Goal: Task Accomplishment & Management: Manage account settings

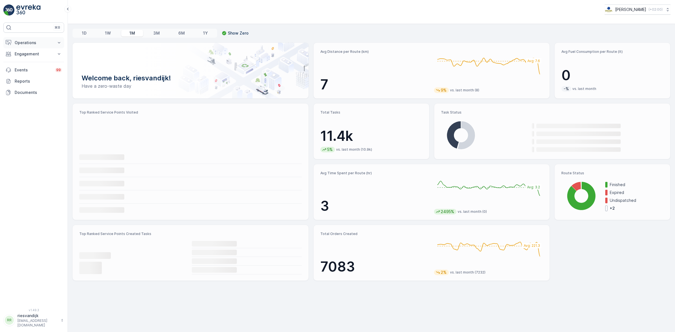
click at [34, 47] on button "Operations" at bounding box center [33, 42] width 61 height 11
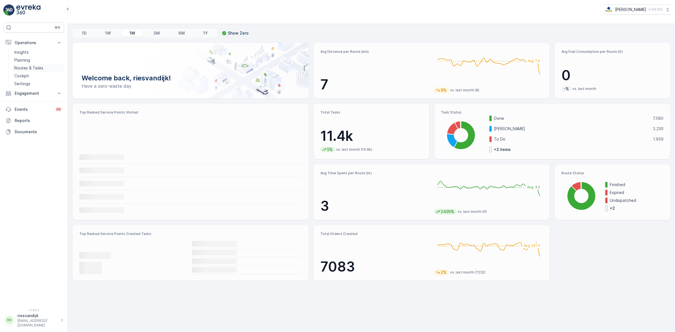
click at [41, 66] on p "Routes & Tasks" at bounding box center [28, 68] width 29 height 6
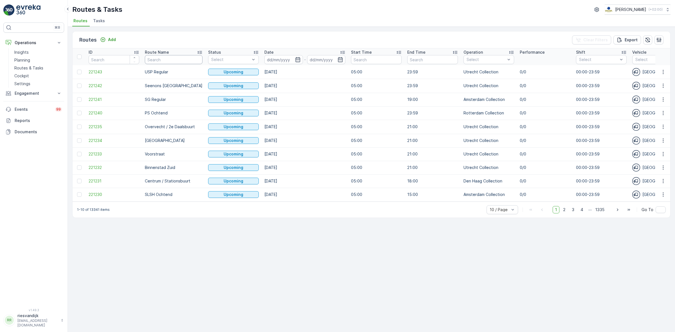
click at [163, 61] on input "text" at bounding box center [174, 59] width 58 height 9
type input "om"
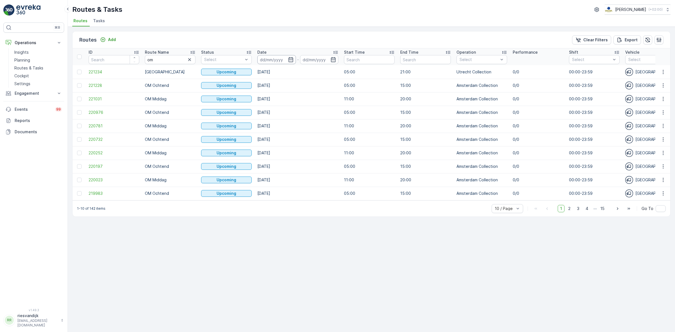
click at [275, 57] on input at bounding box center [276, 59] width 39 height 9
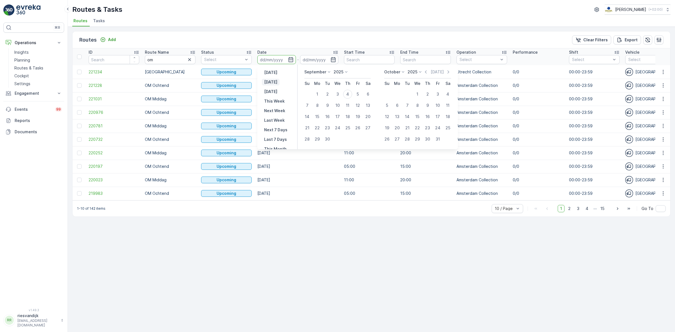
click at [275, 83] on p "[DATE]" at bounding box center [270, 82] width 13 height 6
type input "[DATE]"
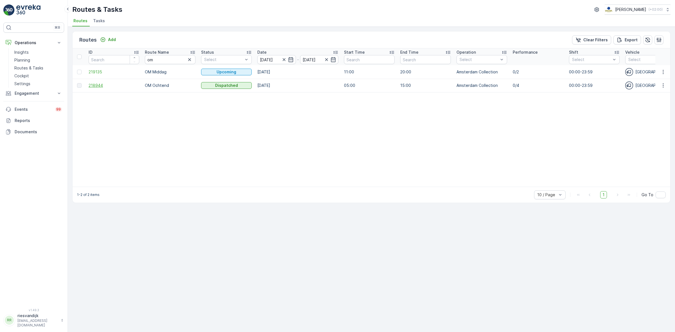
click at [92, 87] on span "218944" at bounding box center [114, 86] width 51 height 6
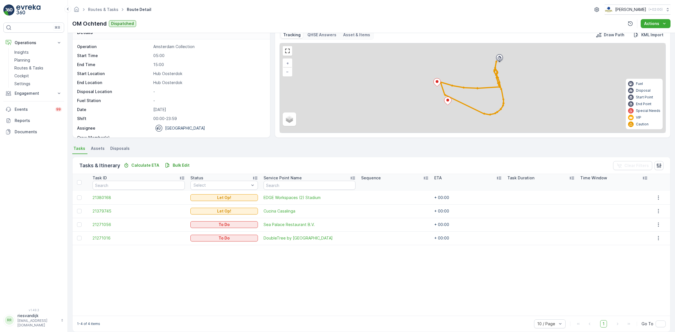
scroll to position [19, 0]
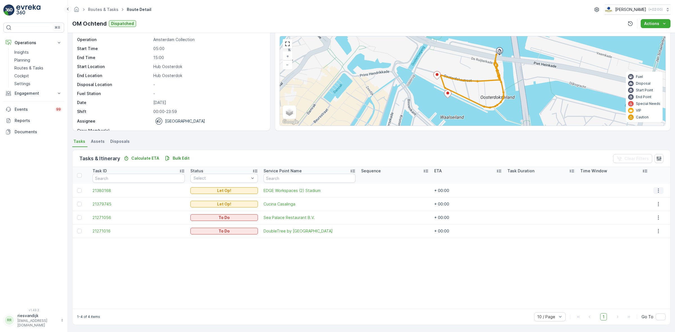
click at [660, 190] on icon "button" at bounding box center [659, 191] width 6 height 6
click at [653, 214] on span "Change Route" at bounding box center [648, 215] width 27 height 6
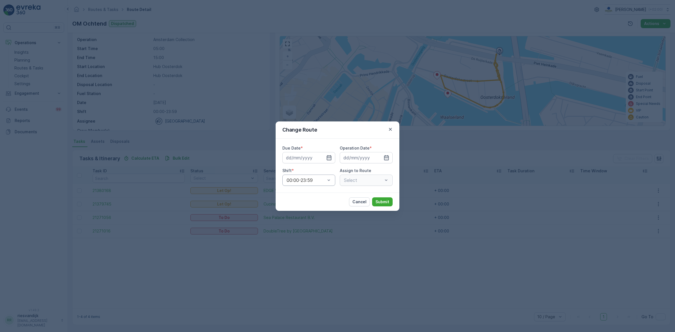
type input "[DATE]"
click at [362, 179] on div "Select" at bounding box center [366, 180] width 53 height 11
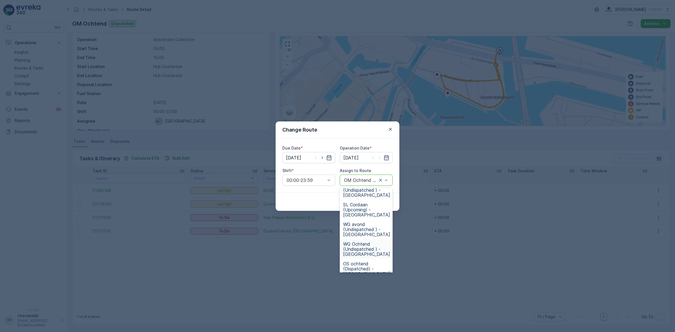
scroll to position [246, 0]
click at [363, 231] on span "OS ochtend (Dispatched) - [GEOGRAPHIC_DATA]" at bounding box center [366, 233] width 47 height 15
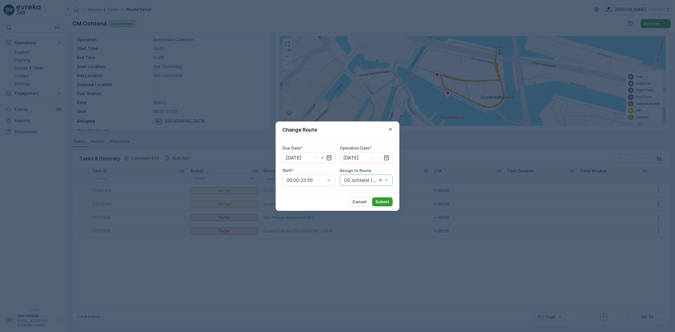
click at [381, 201] on p "Submit" at bounding box center [382, 202] width 14 height 6
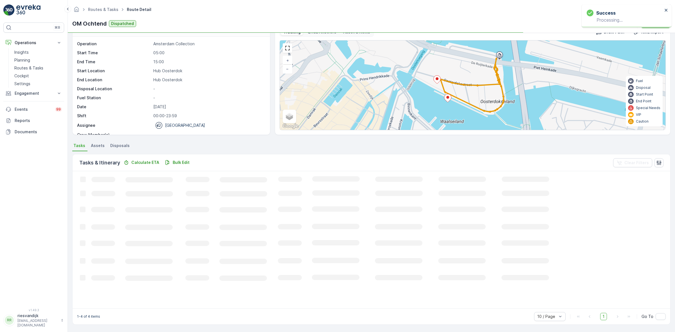
scroll to position [17, 0]
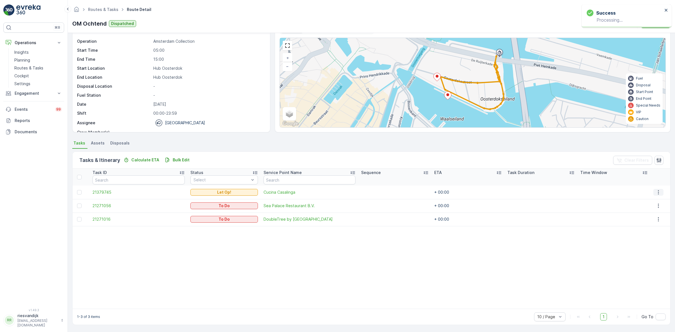
click at [658, 191] on icon "button" at bounding box center [658, 192] width 1 height 4
click at [657, 216] on span "Change Route" at bounding box center [648, 216] width 27 height 6
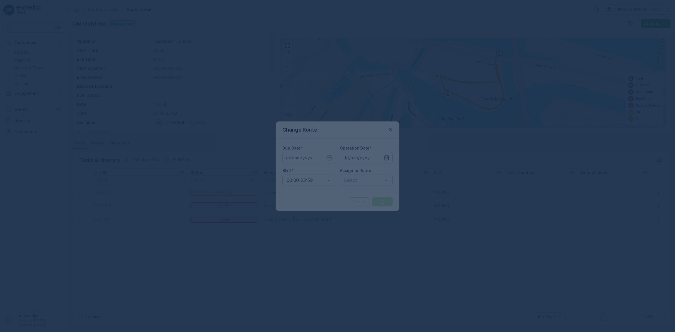
type input "[DATE]"
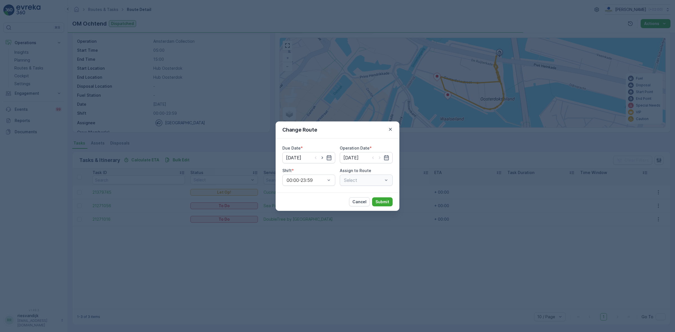
click at [381, 183] on div "Select" at bounding box center [366, 180] width 53 height 11
click at [383, 178] on div at bounding box center [363, 180] width 40 height 5
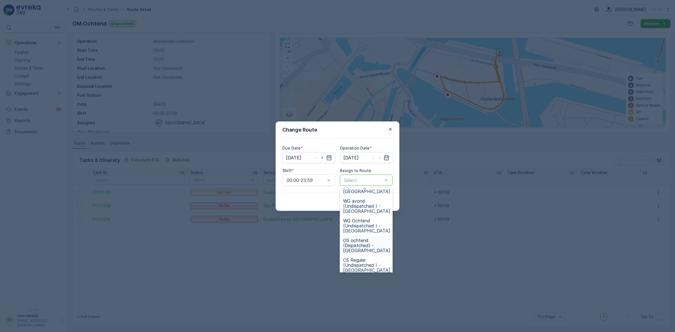
scroll to position [246, 0]
click at [370, 232] on span "OS ochtend (Dispatched) - [GEOGRAPHIC_DATA]" at bounding box center [366, 233] width 47 height 15
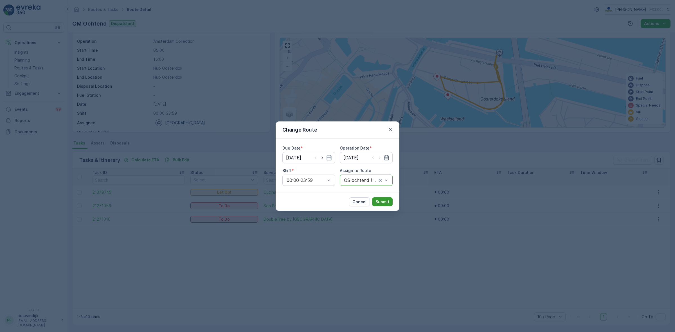
click at [380, 198] on button "Submit" at bounding box center [382, 201] width 21 height 9
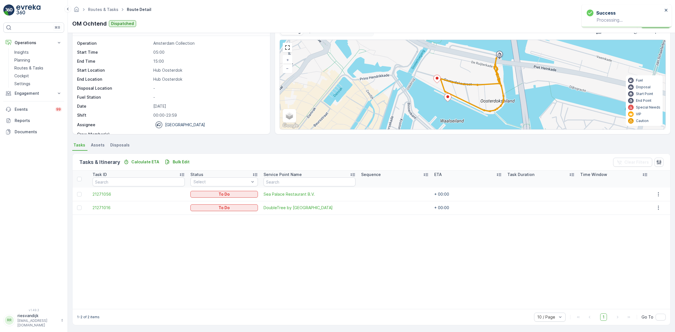
scroll to position [16, 0]
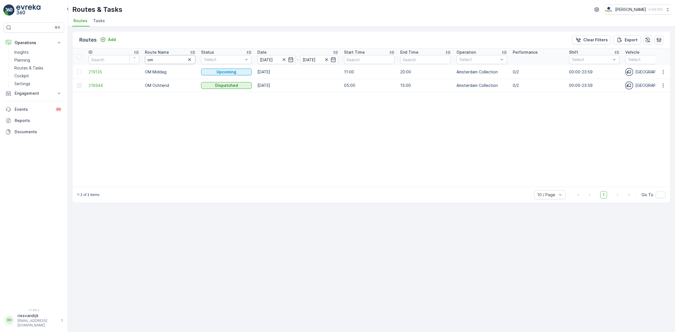
drag, startPoint x: 168, startPoint y: 60, endPoint x: 164, endPoint y: 59, distance: 4.1
click at [168, 60] on input "om" at bounding box center [170, 59] width 51 height 9
type input "oS"
click at [93, 86] on span "205455" at bounding box center [114, 86] width 51 height 6
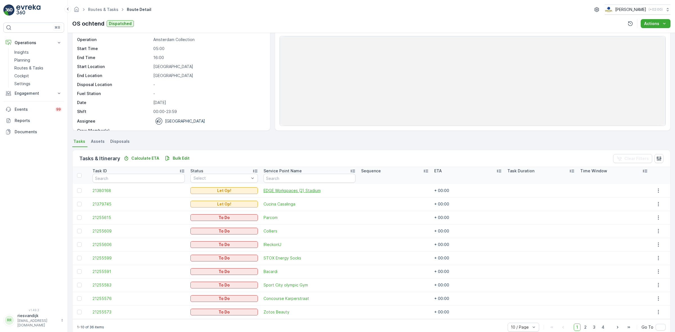
scroll to position [30, 0]
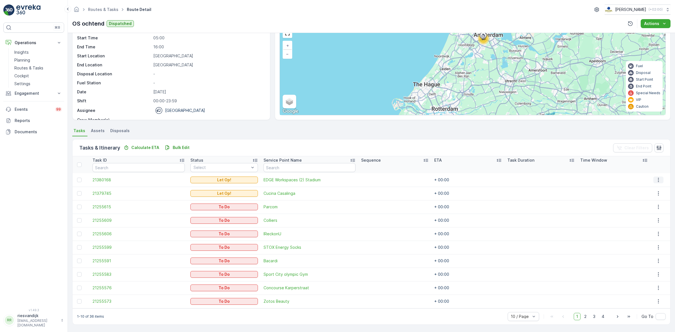
click at [656, 180] on icon "button" at bounding box center [659, 180] width 6 height 6
click at [187, 177] on tr "21380168 Let Op! EDGE Workspaces (2) Stadium + 00:00" at bounding box center [372, 179] width 598 height 13
click at [272, 178] on span "EDGE Workspaces (2) Stadium" at bounding box center [310, 180] width 92 height 6
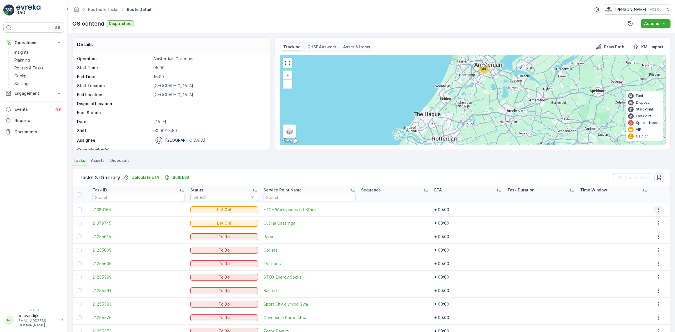
click at [659, 210] on icon "button" at bounding box center [659, 210] width 6 height 6
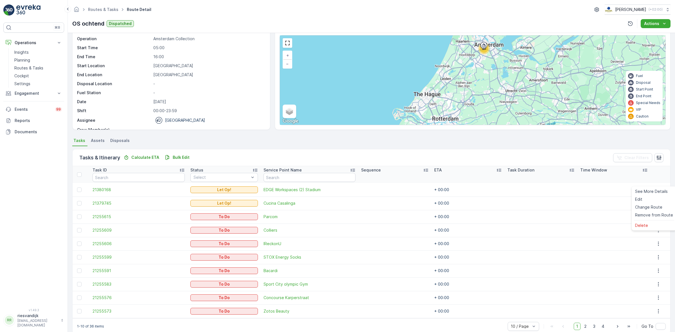
scroll to position [30, 0]
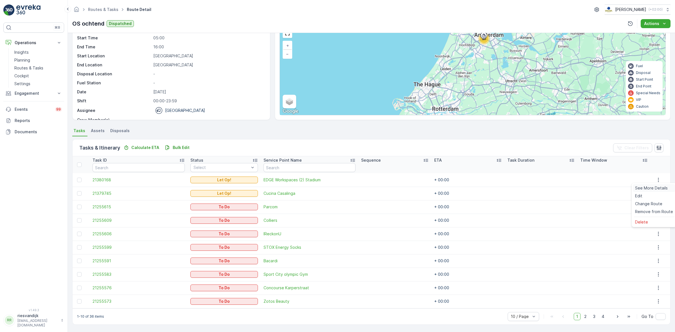
click at [658, 190] on span "See More Details" at bounding box center [651, 188] width 33 height 6
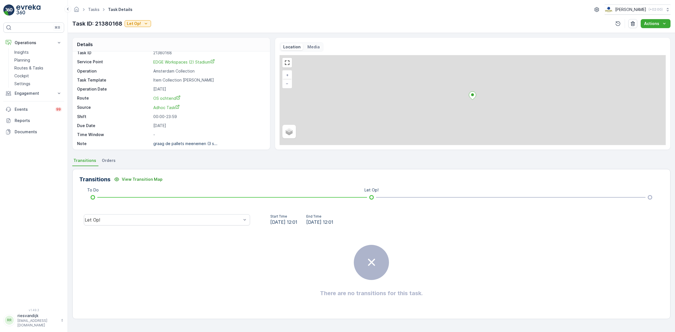
scroll to position [7, 0]
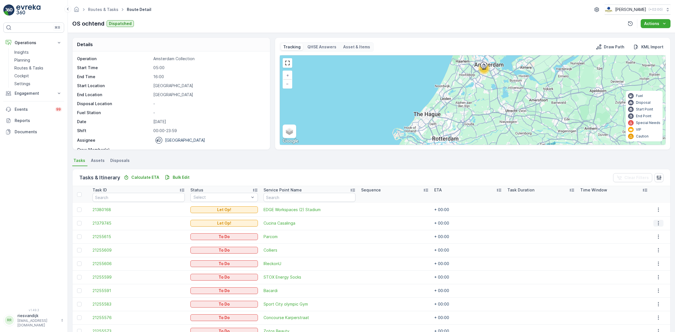
click at [657, 225] on icon "button" at bounding box center [659, 223] width 6 height 6
click at [657, 230] on span "See More Details" at bounding box center [651, 232] width 33 height 6
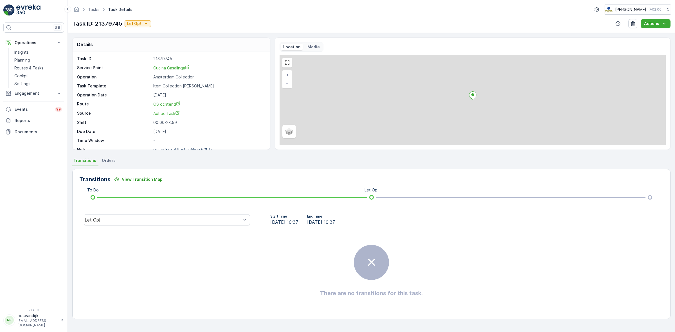
scroll to position [7, 0]
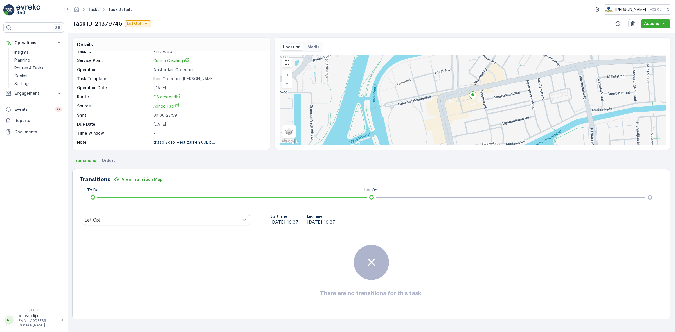
click at [93, 9] on link "Tasks" at bounding box center [94, 9] width 12 height 5
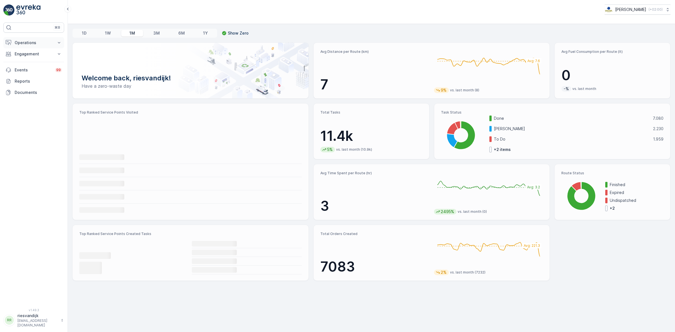
click at [35, 42] on p "Operations" at bounding box center [34, 43] width 38 height 6
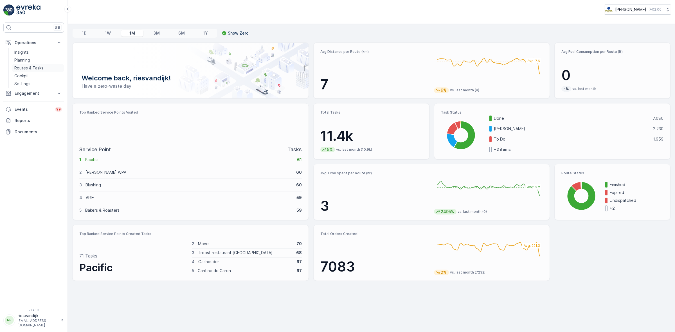
click at [30, 68] on p "Routes & Tasks" at bounding box center [28, 68] width 29 height 6
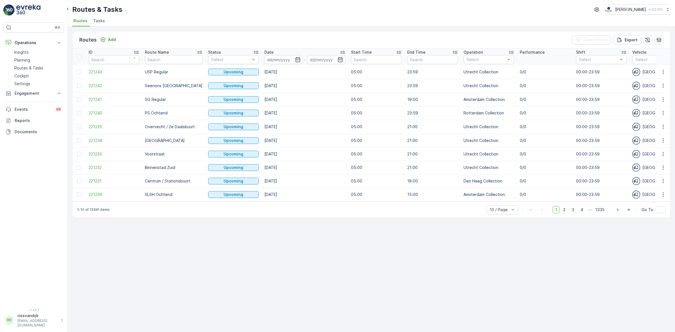
click at [98, 20] on span "Tasks" at bounding box center [99, 21] width 12 height 6
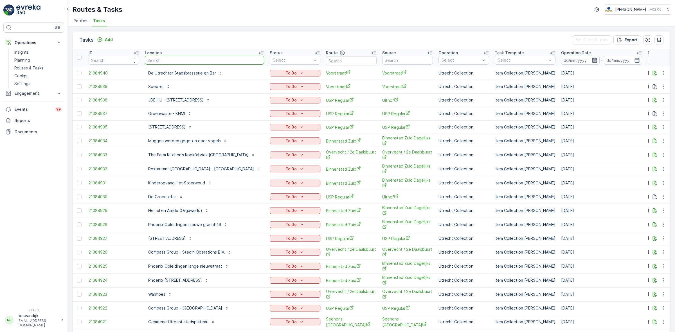
click at [174, 59] on input "text" at bounding box center [204, 60] width 119 height 9
type input "gassan"
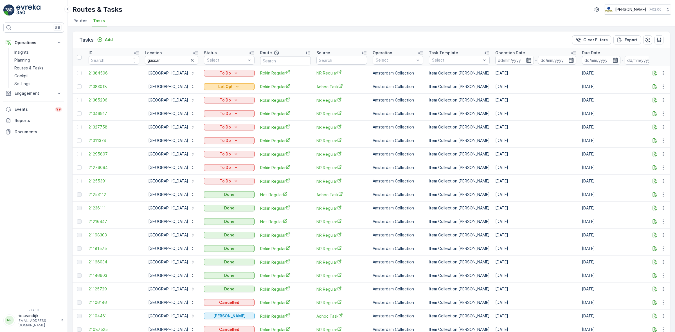
click at [238, 86] on div "Let Op!" at bounding box center [229, 87] width 46 height 6
click at [652, 86] on icon "button" at bounding box center [655, 87] width 6 height 6
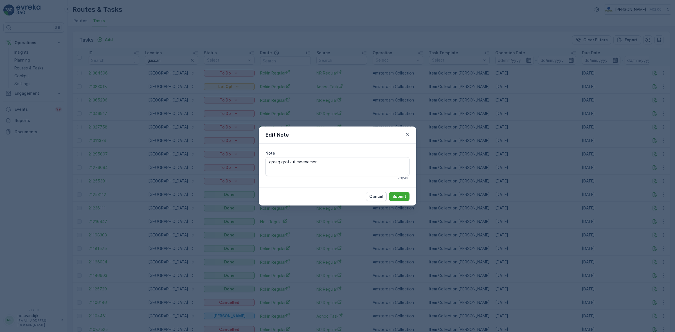
click at [501, 127] on div "Edit Note Note graag grofvuil meenemen 23 / 500 Cancel Submit" at bounding box center [337, 166] width 675 height 332
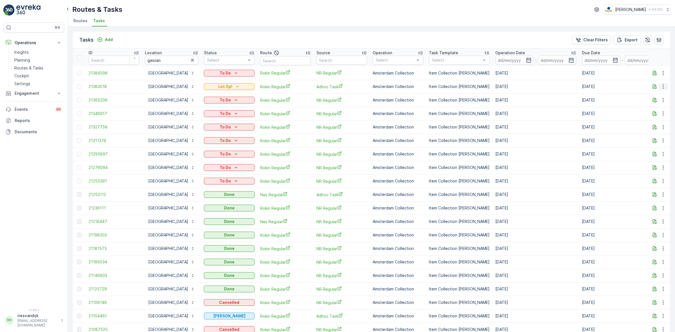
click at [661, 86] on icon "button" at bounding box center [663, 87] width 6 height 6
click at [663, 110] on div "Change Route" at bounding box center [654, 111] width 42 height 8
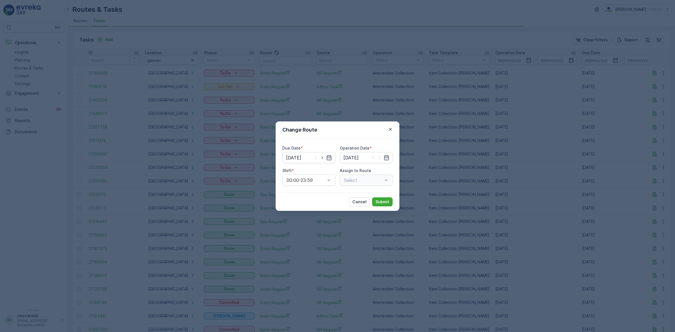
type input "[DATE]"
click at [323, 157] on icon "button" at bounding box center [322, 158] width 6 height 6
type input "[DATE]"
drag, startPoint x: 379, startPoint y: 158, endPoint x: 377, endPoint y: 161, distance: 3.0
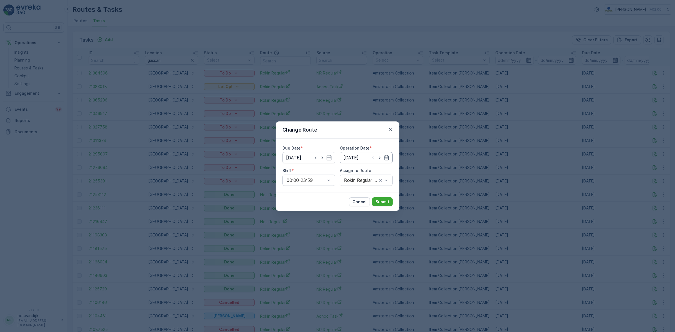
click at [379, 158] on icon "button" at bounding box center [380, 158] width 6 height 6
type input "[DATE]"
click at [348, 179] on input "'rokin" at bounding box center [349, 180] width 12 height 5
type input "rokin"
click at [380, 201] on span "Rokin Regular (Upcoming) - Amsterdam" at bounding box center [366, 199] width 47 height 15
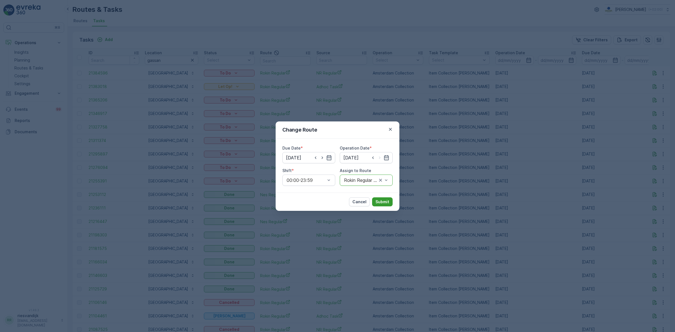
click at [386, 201] on p "Submit" at bounding box center [382, 202] width 14 height 6
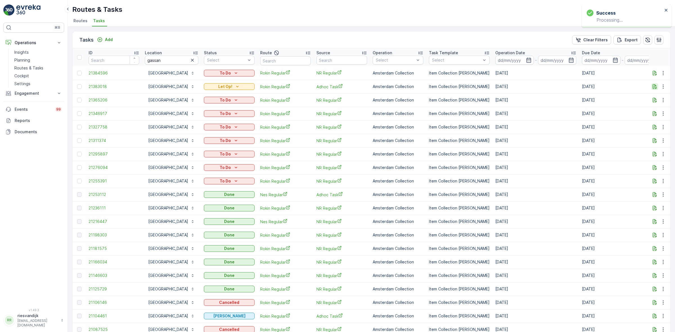
click at [655, 84] on icon "button" at bounding box center [655, 87] width 6 height 6
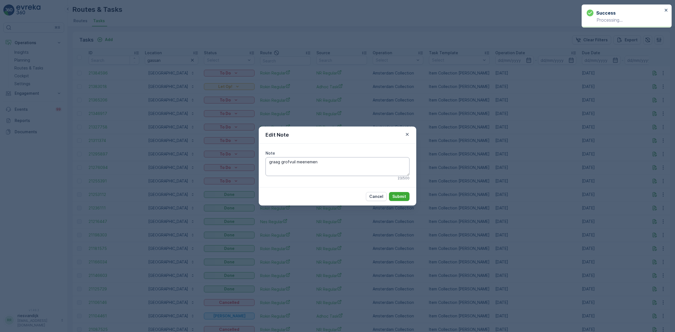
click at [333, 170] on textarea "graag grofvuil meenemen" at bounding box center [337, 166] width 144 height 19
click at [281, 161] on textarea "graag grofvuil meenemen" at bounding box center [337, 166] width 144 height 19
click at [330, 162] on textarea "graag grofvuil meenemen" at bounding box center [337, 166] width 144 height 19
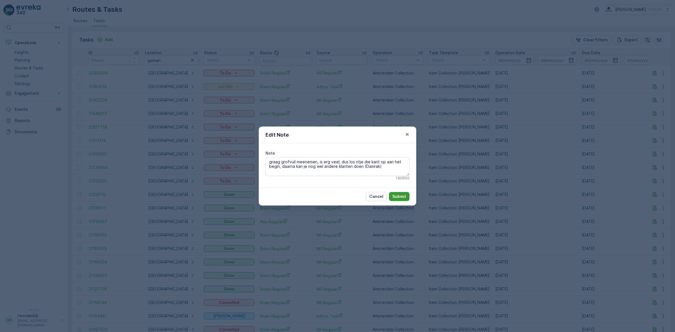
type textarea "graag grofvuil meenemen, is erg veel, dus los ritje die kant op aan het begin, …"
click at [402, 194] on p "Submit" at bounding box center [399, 197] width 14 height 6
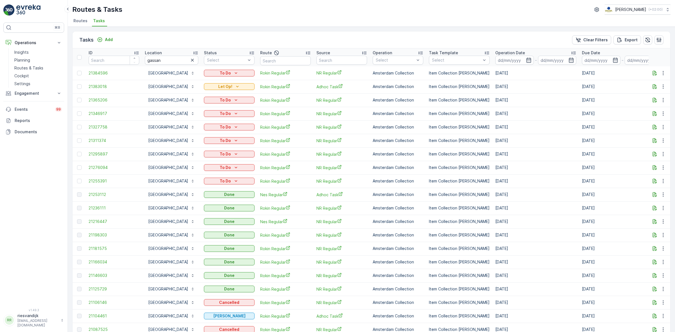
click at [192, 58] on icon "button" at bounding box center [193, 60] width 6 height 6
click at [179, 60] on input "text" at bounding box center [171, 60] width 53 height 9
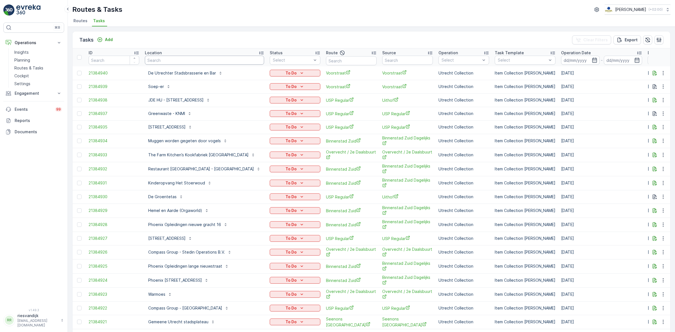
click at [177, 59] on input "text" at bounding box center [204, 60] width 119 height 9
type input "karakter"
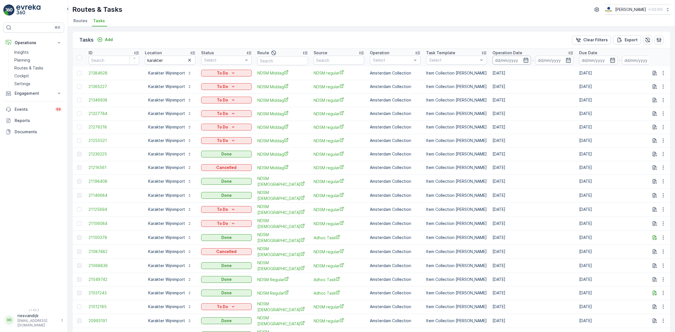
click at [516, 59] on input at bounding box center [511, 60] width 39 height 9
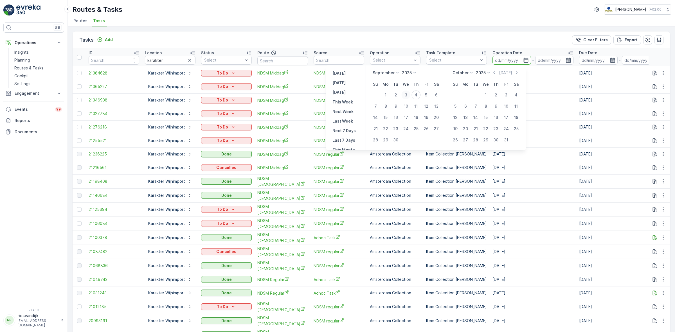
click at [407, 94] on div "3" at bounding box center [405, 95] width 9 height 9
type input "03.09.2025"
click at [407, 94] on div "3" at bounding box center [405, 95] width 9 height 9
type input "03.09.2025"
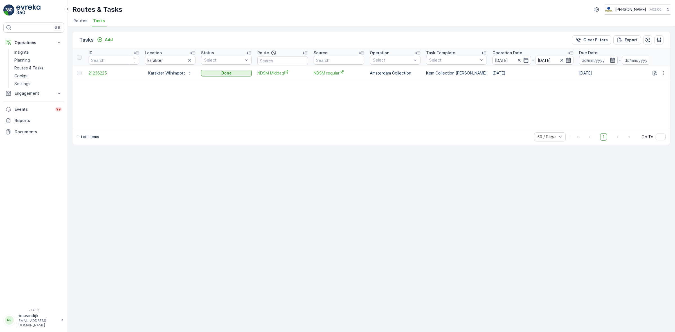
click at [99, 72] on span "21236225" at bounding box center [114, 73] width 51 height 6
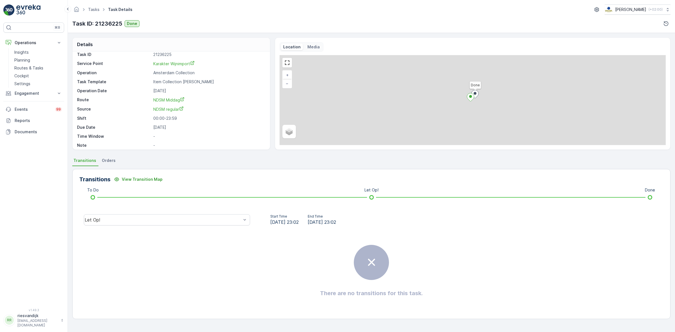
scroll to position [7, 0]
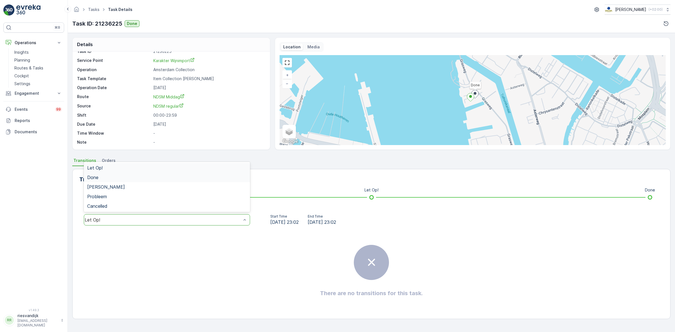
click at [141, 177] on div "Done" at bounding box center [166, 177] width 159 height 5
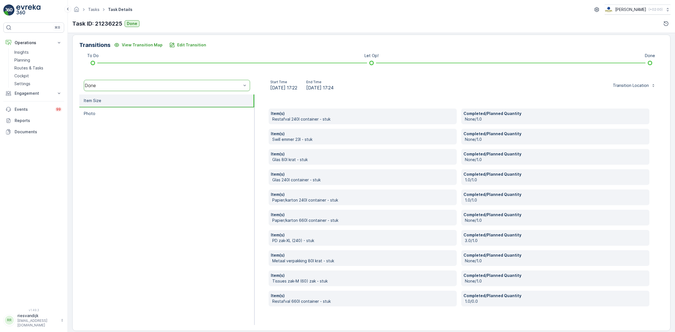
scroll to position [141, 0]
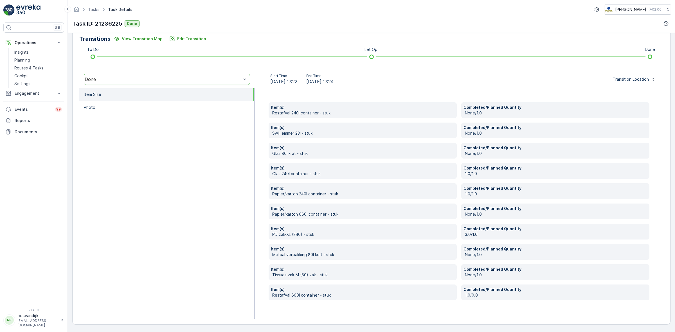
drag, startPoint x: 566, startPoint y: 76, endPoint x: 470, endPoint y: 62, distance: 96.9
click at [470, 62] on div "Transitions View Transition Map Edit Transition To Do Let Op! Done option Done,…" at bounding box center [371, 176] width 598 height 296
